Goal: Task Accomplishment & Management: Manage account settings

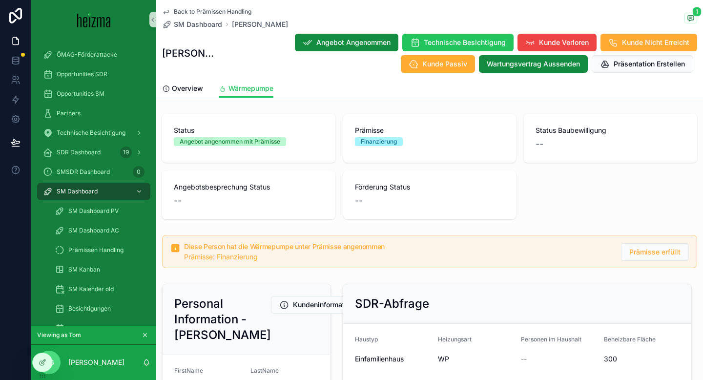
scroll to position [1389, 0]
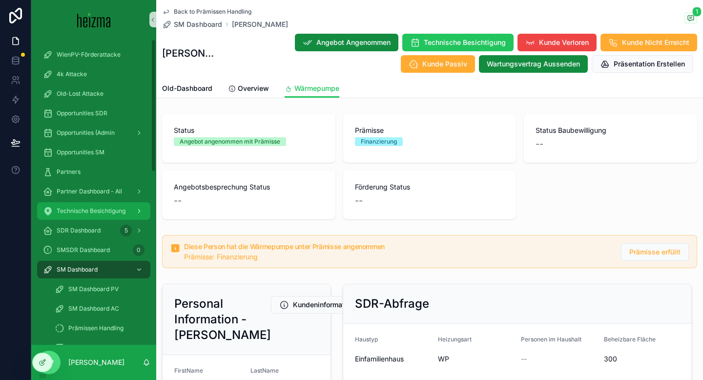
click at [74, 207] on span "Technische Besichtigung" at bounding box center [91, 211] width 69 height 8
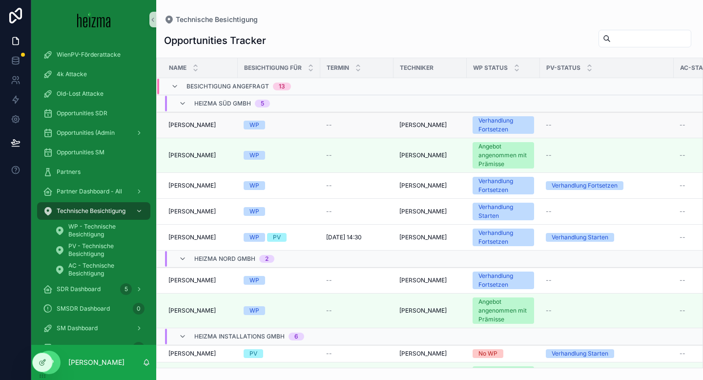
click at [209, 126] on span "[PERSON_NAME]" at bounding box center [191, 125] width 47 height 8
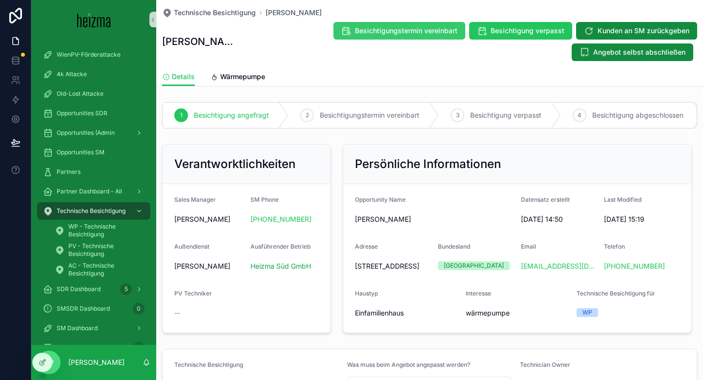
click at [418, 26] on span "Besichtigungstermin vereinbart" at bounding box center [406, 31] width 102 height 10
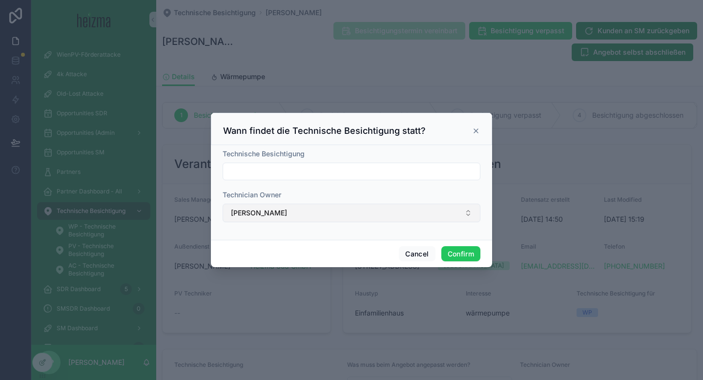
click at [324, 213] on button "[PERSON_NAME]" at bounding box center [352, 213] width 258 height 19
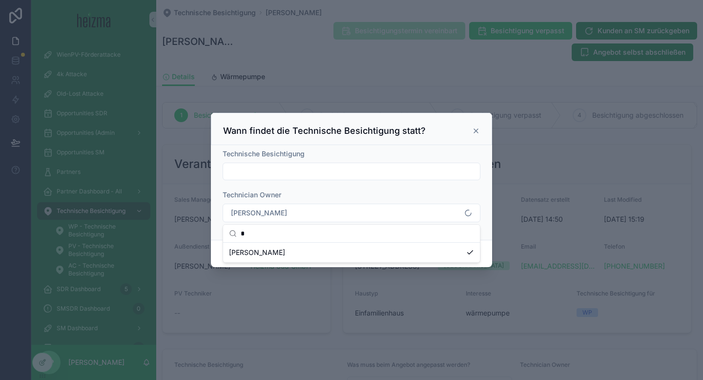
type input "*"
click at [57, 360] on div at bounding box center [351, 190] width 703 height 380
click at [43, 360] on div at bounding box center [351, 190] width 703 height 380
click at [414, 252] on button "Cancel" at bounding box center [417, 254] width 36 height 16
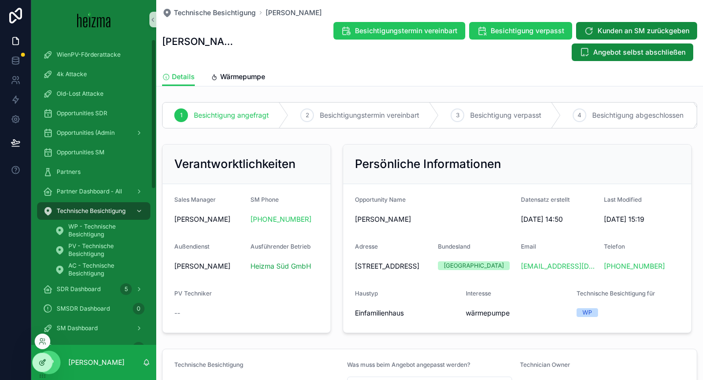
click at [37, 365] on div at bounding box center [43, 362] width 20 height 19
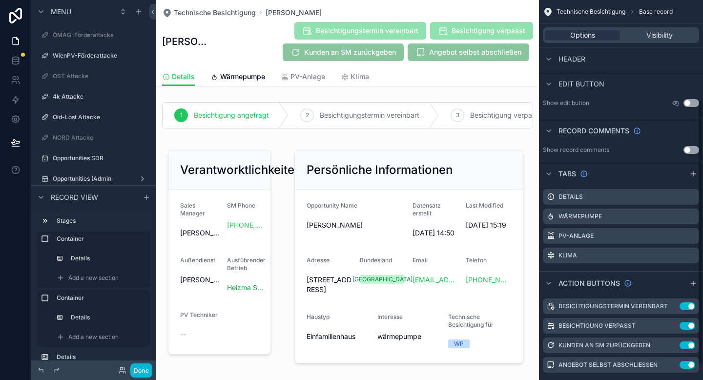
scroll to position [164, 0]
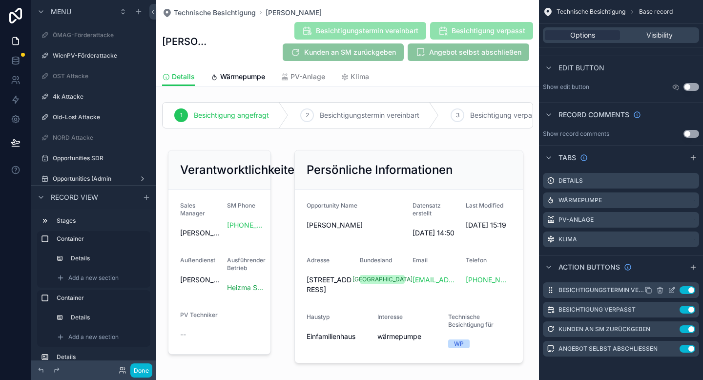
click at [672, 290] on icon "scrollable content" at bounding box center [672, 290] width 8 height 8
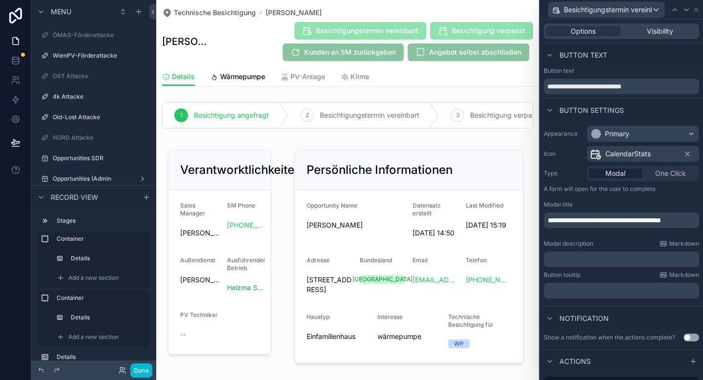
click at [657, 22] on div "Options Visibility" at bounding box center [621, 31] width 163 height 23
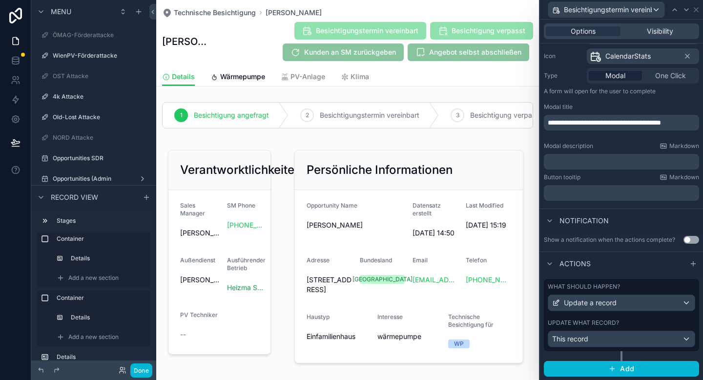
click at [666, 325] on div "Update what record?" at bounding box center [621, 323] width 147 height 8
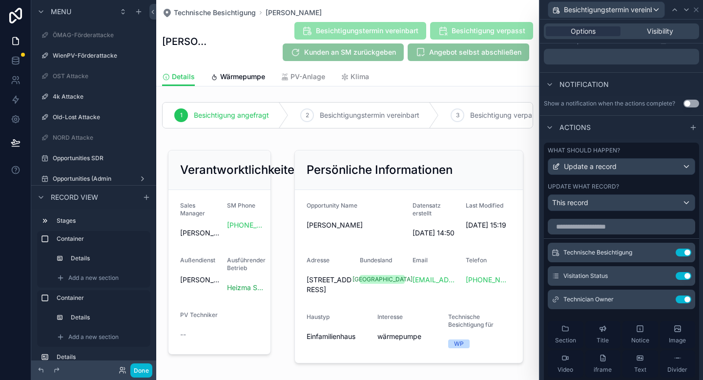
scroll to position [244, 0]
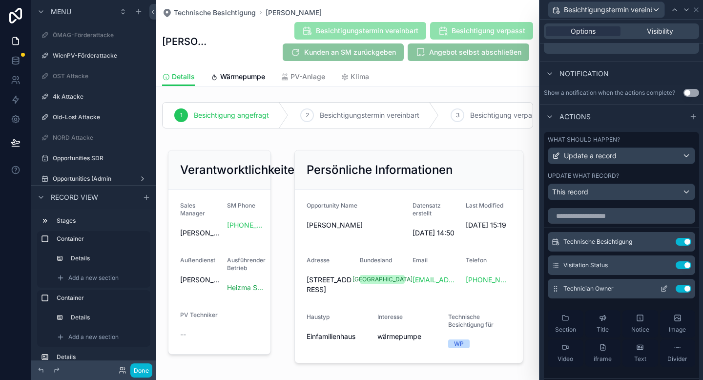
click at [665, 285] on icon at bounding box center [664, 289] width 8 height 8
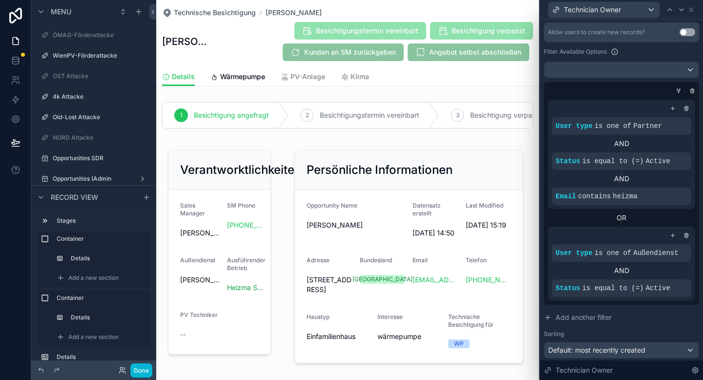
scroll to position [229, 0]
